Goal: Navigation & Orientation: Find specific page/section

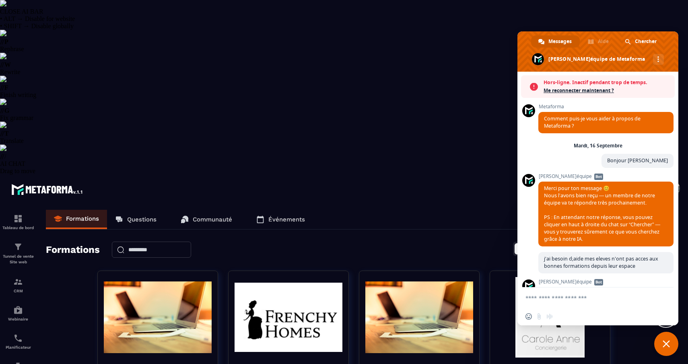
select select "******"
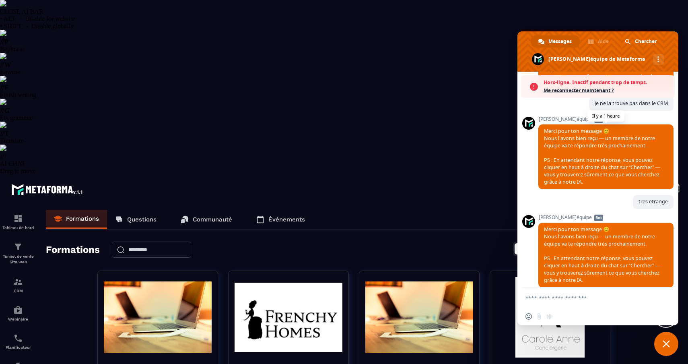
scroll to position [925, 0]
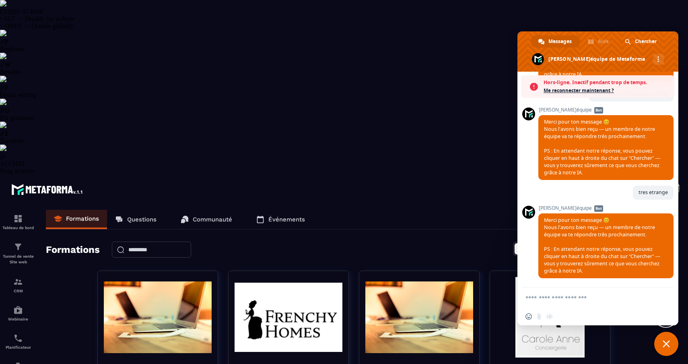
click at [587, 92] on span "Me reconnecter maintenant ?" at bounding box center [607, 91] width 127 height 8
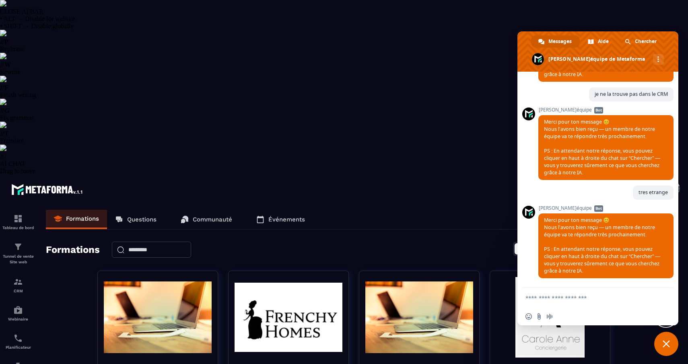
scroll to position [898, 0]
click at [16, 288] on p "CRM" at bounding box center [18, 290] width 32 height 4
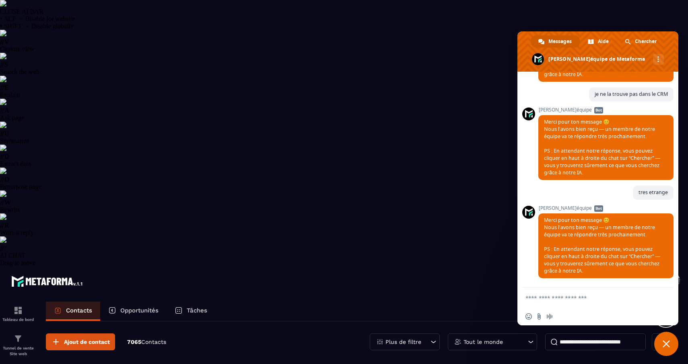
click at [667, 348] on span "Fermer le chat" at bounding box center [666, 344] width 24 height 24
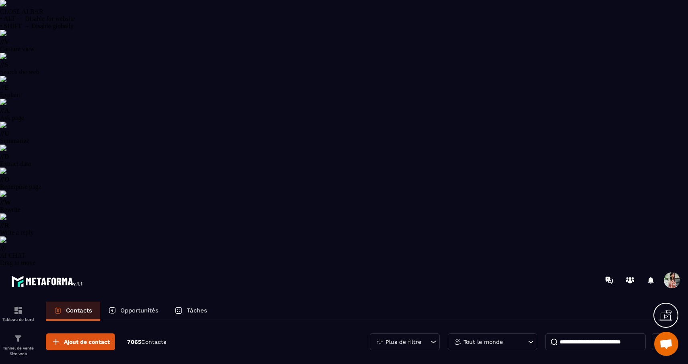
click at [432, 340] on icon at bounding box center [433, 341] width 5 height 2
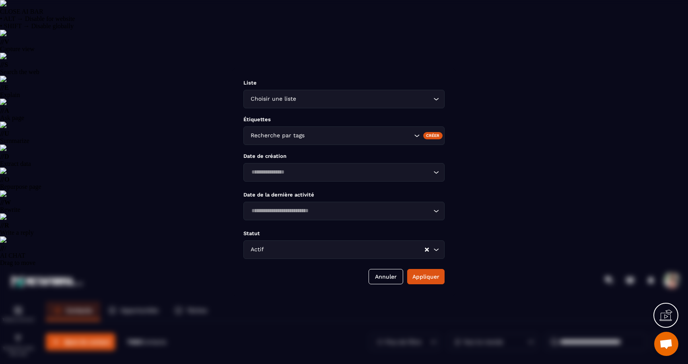
click at [336, 137] on input "Search for option" at bounding box center [359, 135] width 106 height 9
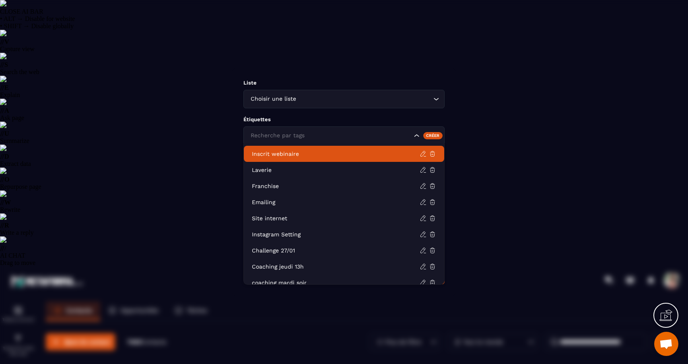
click at [307, 153] on p "Inscrit webinaire" at bounding box center [336, 154] width 168 height 8
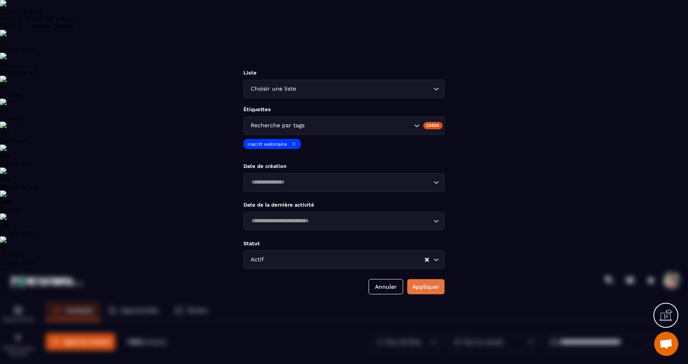
click at [426, 294] on button "Appliquer" at bounding box center [425, 286] width 37 height 15
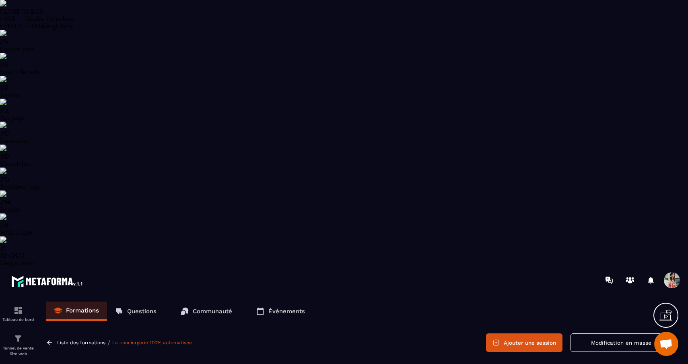
click at [136, 307] on p "Questions" at bounding box center [141, 310] width 29 height 7
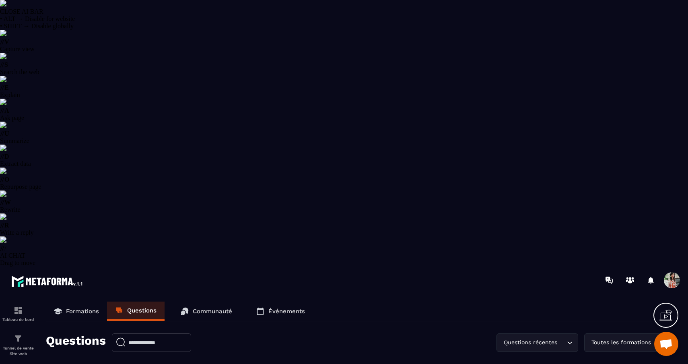
click at [66, 334] on p "Revenir" at bounding box center [65, 337] width 17 height 6
click at [223, 307] on p "Communauté" at bounding box center [212, 310] width 39 height 7
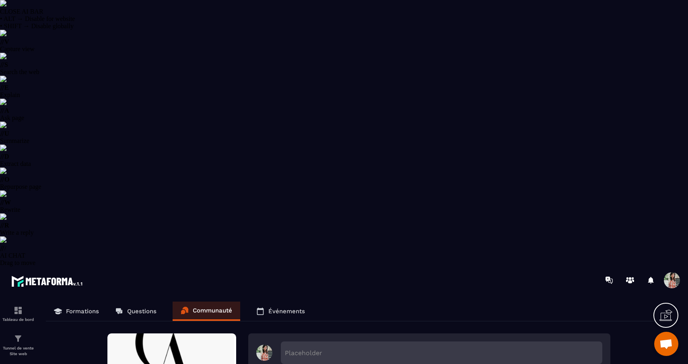
click at [60, 308] on icon at bounding box center [58, 310] width 8 height 4
